Goal: Information Seeking & Learning: Stay updated

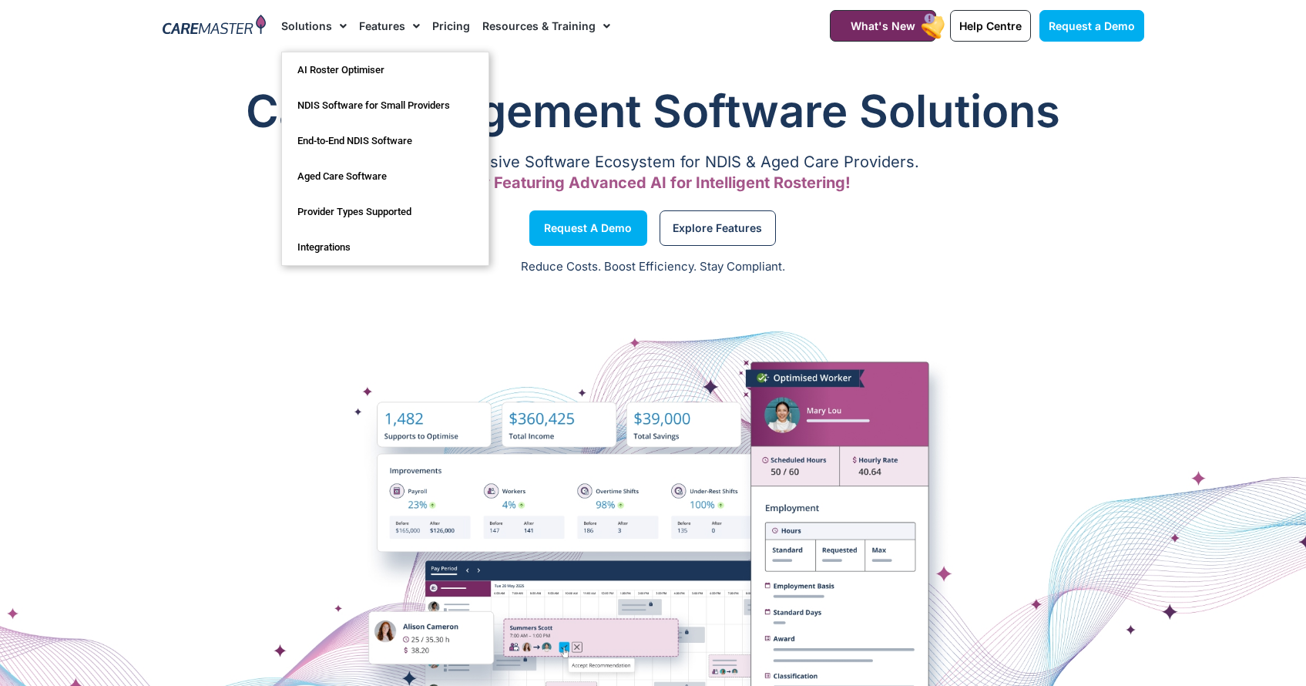
drag, startPoint x: 301, startPoint y: 29, endPoint x: 639, endPoint y: 3, distance: 339.3
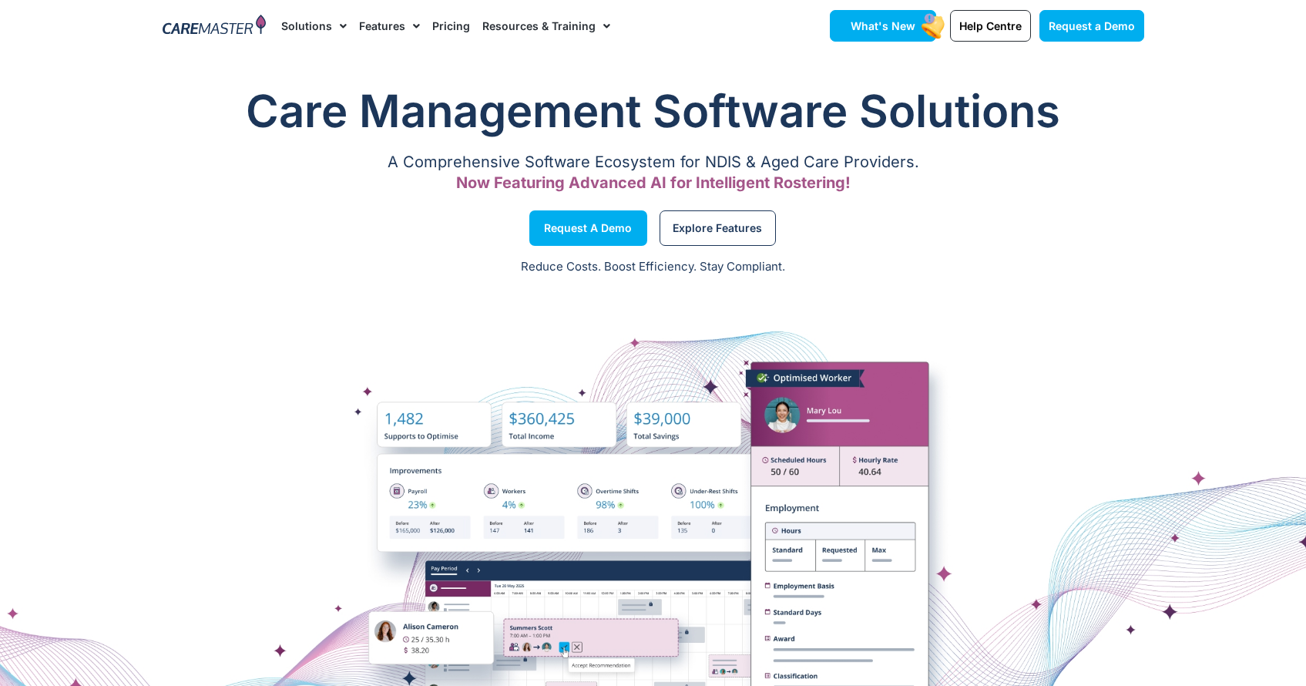
click at [901, 29] on span "What's New" at bounding box center [883, 25] width 65 height 13
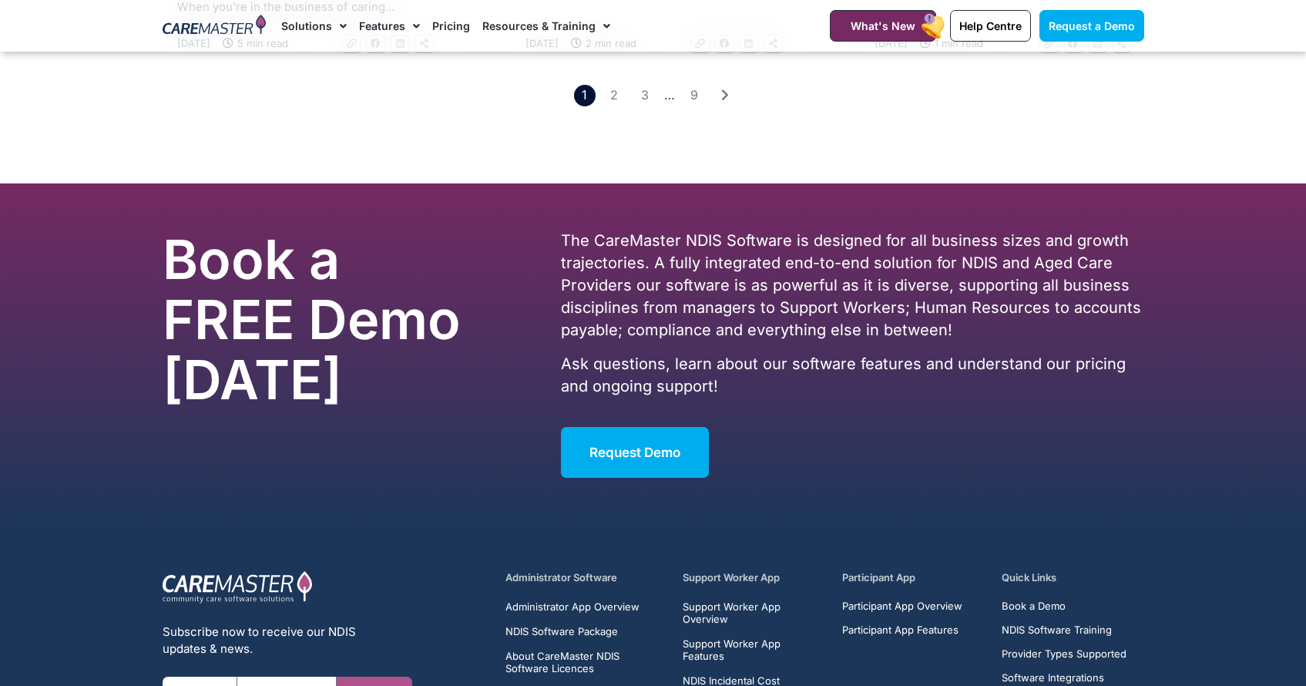
scroll to position [2969, 0]
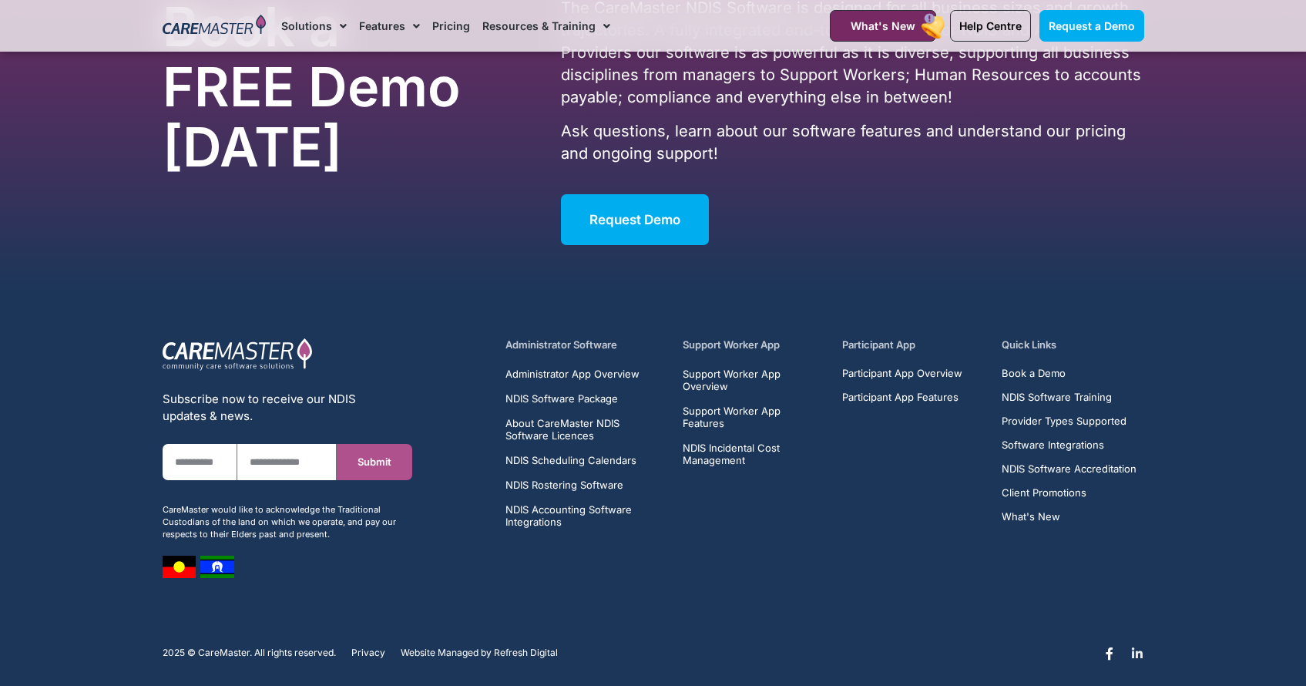
click at [1137, 647] on icon at bounding box center [1137, 653] width 12 height 12
